Goal: Transaction & Acquisition: Subscribe to service/newsletter

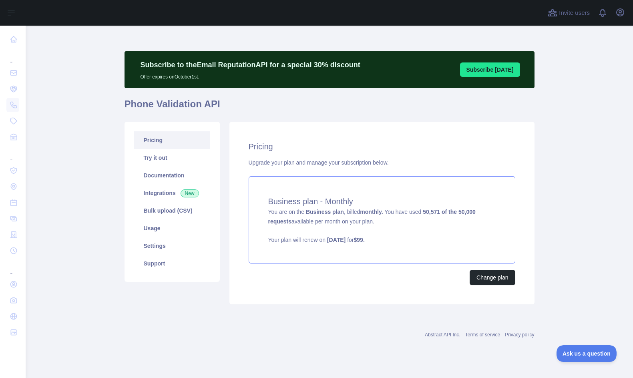
click at [461, 217] on div "Business plan - Monthly You are on the Business plan , billed monthly. You have…" at bounding box center [382, 219] width 267 height 87
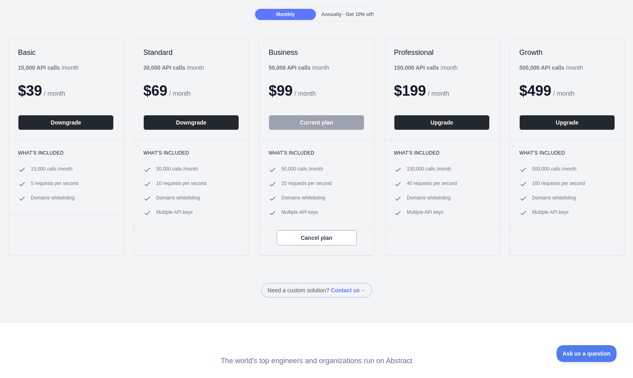
scroll to position [40, 0]
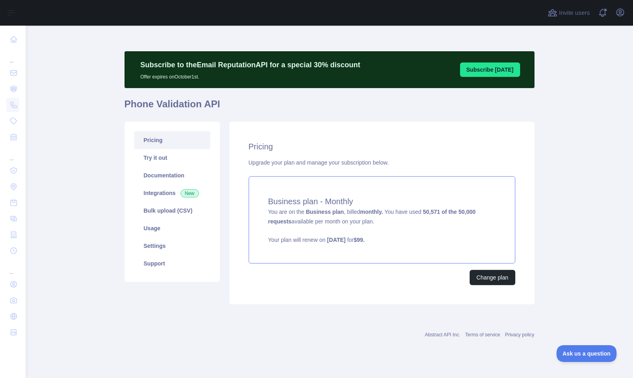
click at [318, 219] on span "You are on the Business plan , billed monthly. You have used 50,571 of the 50,0…" at bounding box center [382, 226] width 228 height 35
click at [593, 355] on span "Ask us a question" at bounding box center [583, 353] width 60 height 6
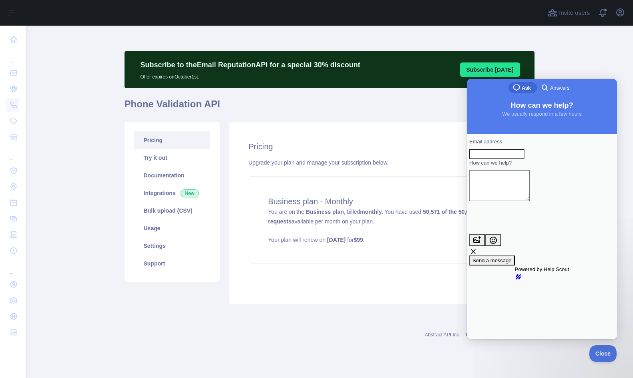
click at [525, 159] on input "Email address" at bounding box center [497, 154] width 55 height 10
click at [520, 158] on input "Email address" at bounding box center [497, 154] width 55 height 10
click at [416, 197] on h4 "Business plan - Monthly" at bounding box center [382, 201] width 228 height 11
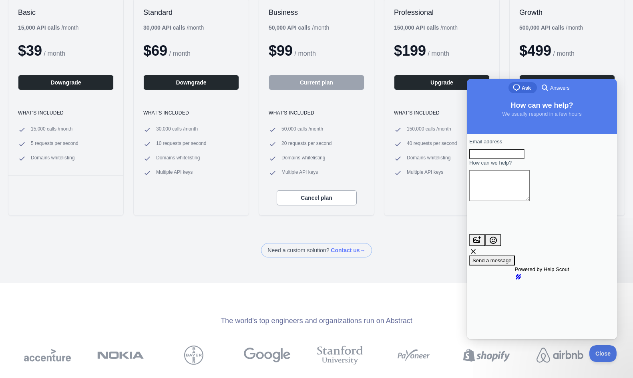
click at [310, 151] on ul "50,000 calls / month 20 requests per second Domains whitelisting Multiple API k…" at bounding box center [317, 151] width 96 height 51
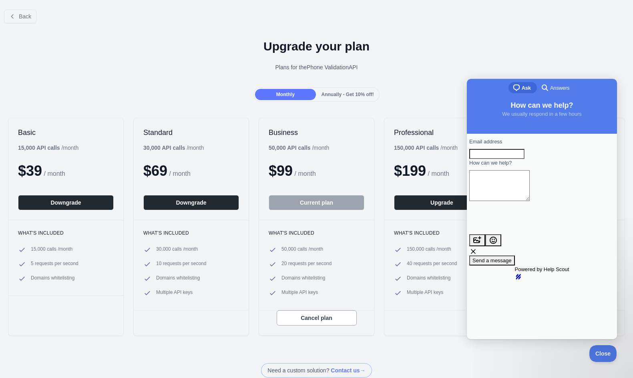
click at [189, 71] on div "Plans for the Phone Validation API" at bounding box center [316, 67] width 621 height 8
click at [119, 41] on h1 "Upgrade your plan" at bounding box center [316, 46] width 621 height 14
click at [429, 98] on div "Monthly Annually - Get 10% off!" at bounding box center [316, 94] width 633 height 14
click at [506, 52] on h1 "Upgrade your plan" at bounding box center [316, 46] width 621 height 14
click at [597, 353] on span "Close" at bounding box center [601, 353] width 27 height 6
